Goal: Register for event/course

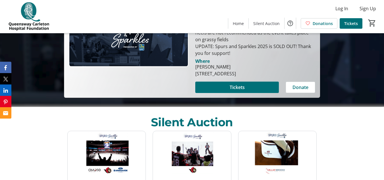
scroll to position [102, 0]
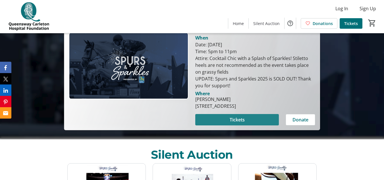
click at [209, 121] on span at bounding box center [236, 120] width 83 height 14
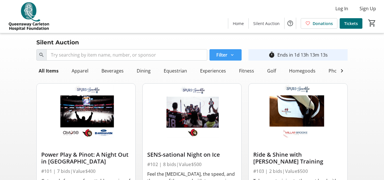
click at [237, 58] on span at bounding box center [226, 55] width 32 height 14
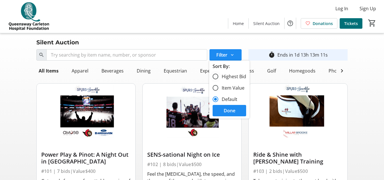
click at [232, 74] on label "Highest Bid" at bounding box center [232, 76] width 28 height 7
click at [218, 74] on input "Highest Bid" at bounding box center [216, 77] width 6 height 6
radio input "true"
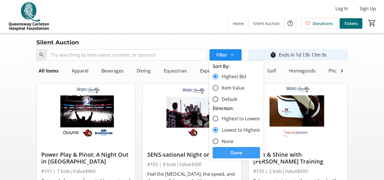
click at [233, 152] on span "Done" at bounding box center [237, 152] width 12 height 7
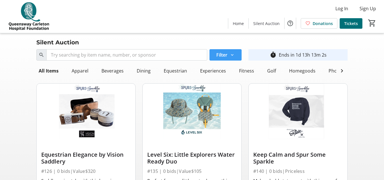
click at [236, 55] on span at bounding box center [226, 55] width 32 height 14
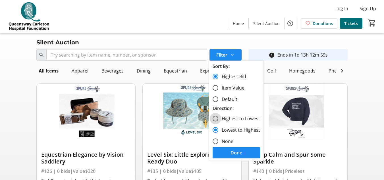
click at [216, 118] on input "Highest to Lowest" at bounding box center [216, 119] width 6 height 6
radio input "true"
click at [226, 154] on span at bounding box center [237, 153] width 48 height 14
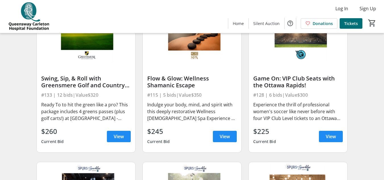
scroll to position [542, 0]
